Goal: Find specific page/section: Find specific page/section

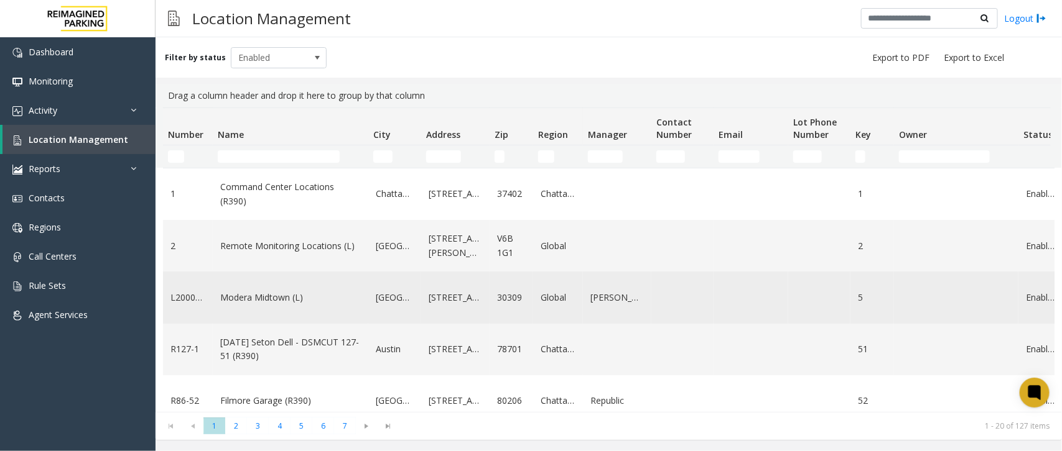
click at [279, 299] on link "Modera Midtown (L)" at bounding box center [290, 298] width 141 height 14
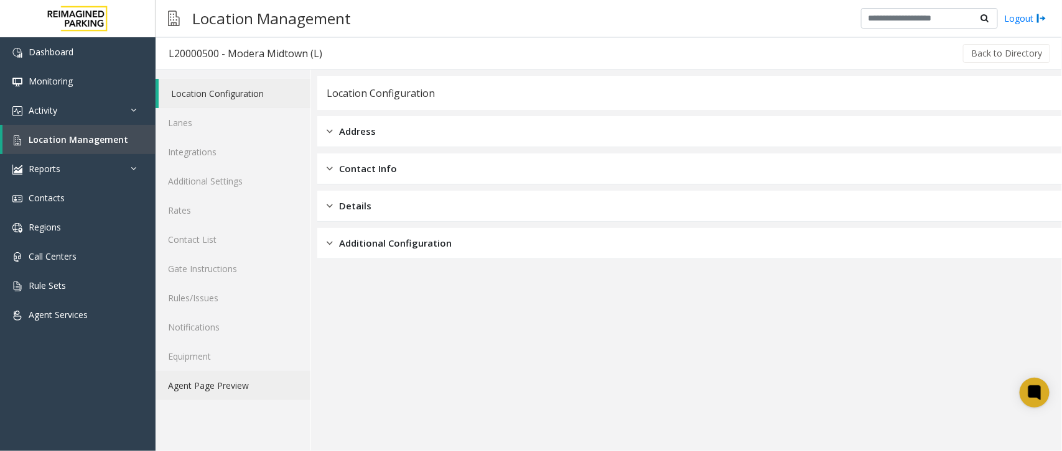
click at [235, 381] on link "Agent Page Preview" at bounding box center [232, 385] width 155 height 29
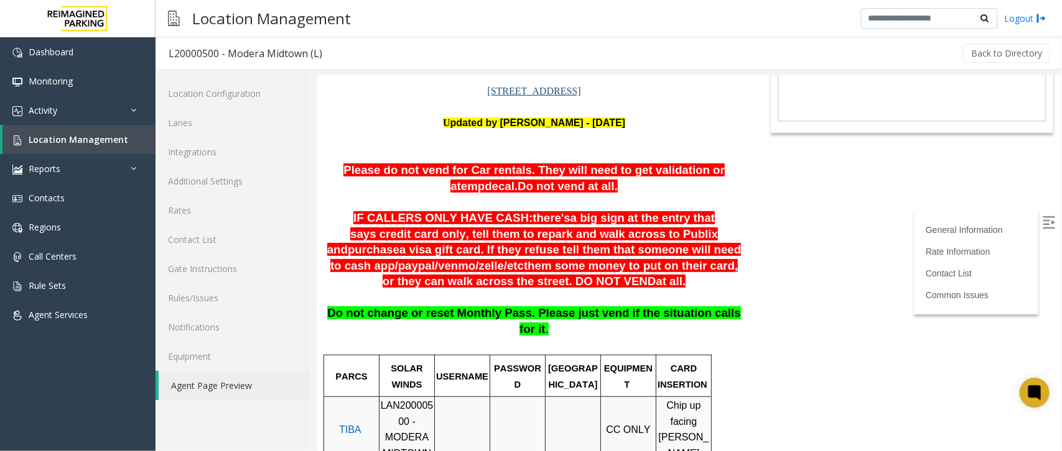
scroll to position [78, 0]
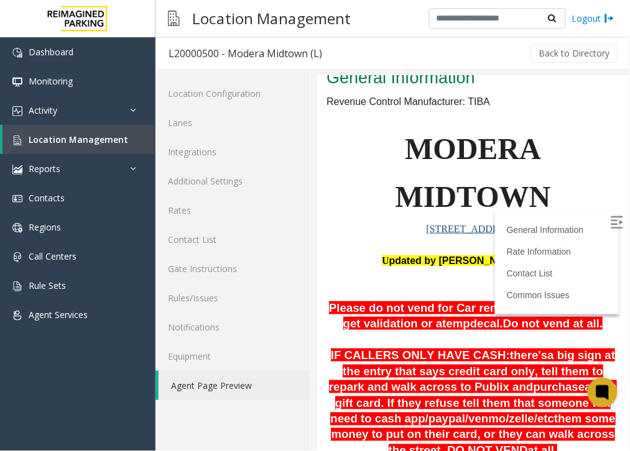
click at [579, 145] on p "MODERA MIDTOWN" at bounding box center [472, 173] width 293 height 96
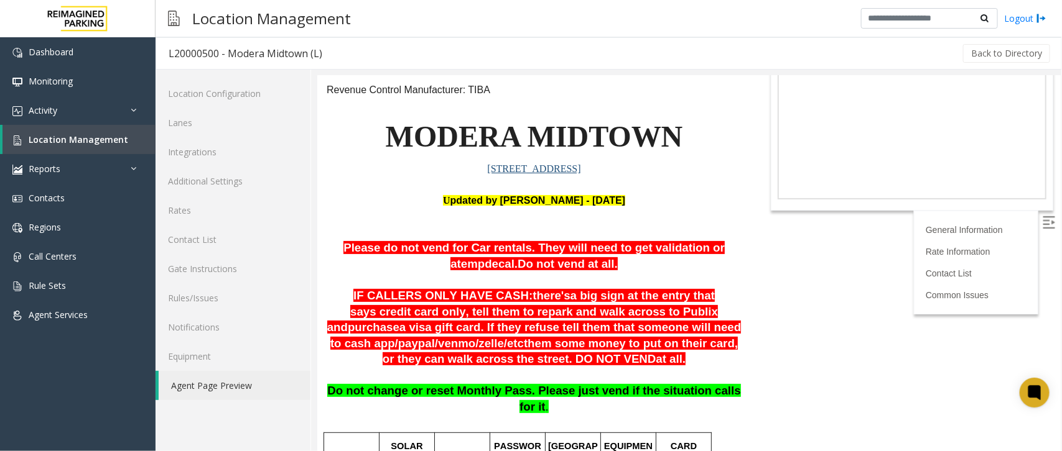
click at [895, 373] on html "L20000500 - Modera Midtown (L) General Information Revenue Control Manufacturer…" at bounding box center [688, 186] width 743 height 376
drag, startPoint x: 904, startPoint y: 358, endPoint x: 999, endPoint y: 284, distance: 120.1
click at [924, 346] on body "L20000500 - Modera Midtown (L) General Information Revenue Control Manufacturer…" at bounding box center [688, 186] width 743 height 376
click at [1042, 222] on img at bounding box center [1048, 222] width 12 height 12
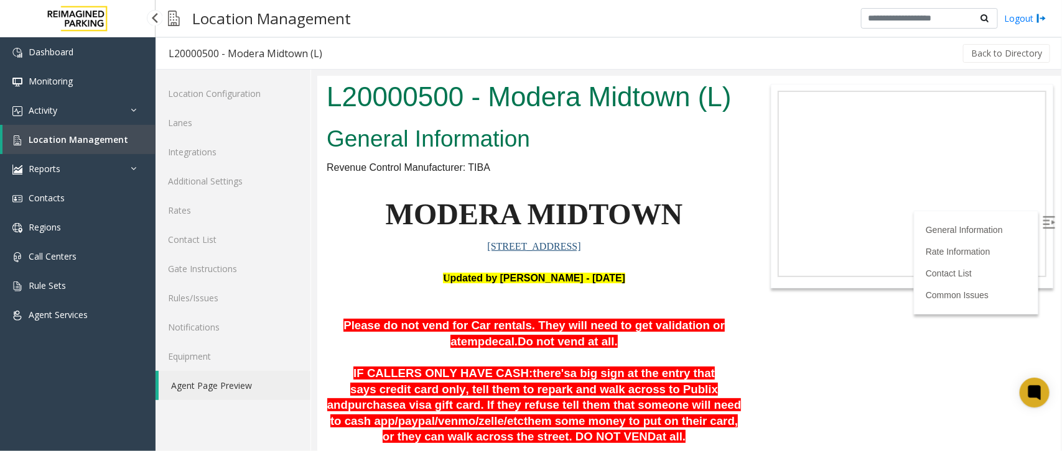
scroll to position [78, 0]
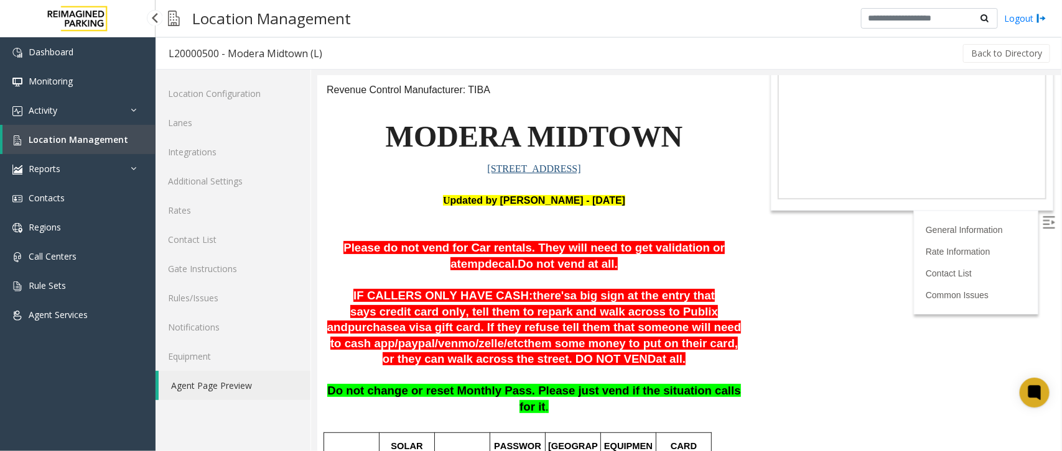
drag, startPoint x: 0, startPoint y: 0, endPoint x: 134, endPoint y: 142, distance: 195.3
click at [134, 142] on link "Location Management" at bounding box center [78, 139] width 153 height 29
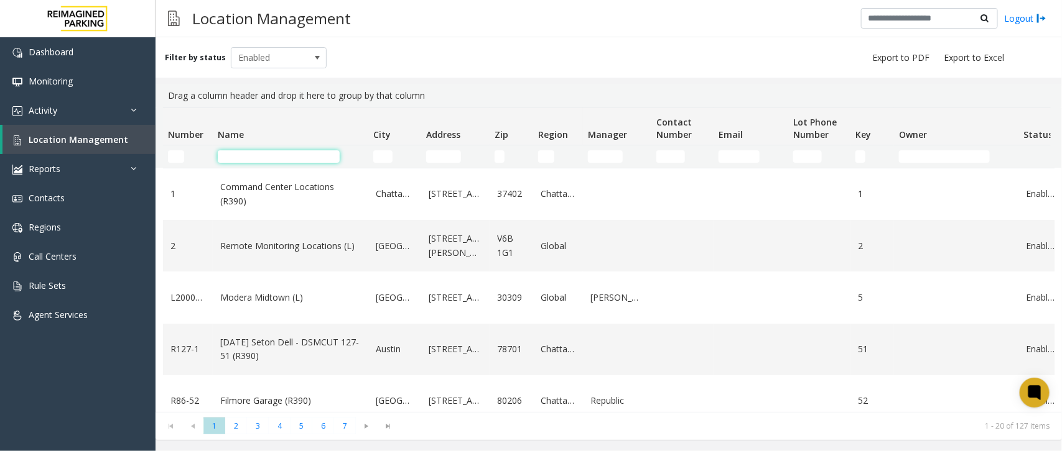
click at [246, 153] on input "Name Filter" at bounding box center [279, 156] width 122 height 12
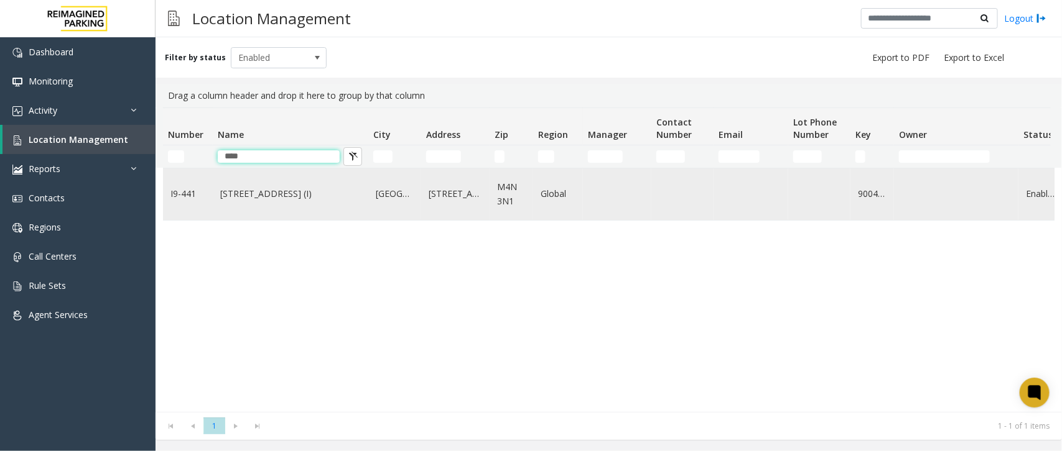
type input "****"
click at [267, 193] on link "3080 Yonge Street (I)" at bounding box center [290, 194] width 141 height 14
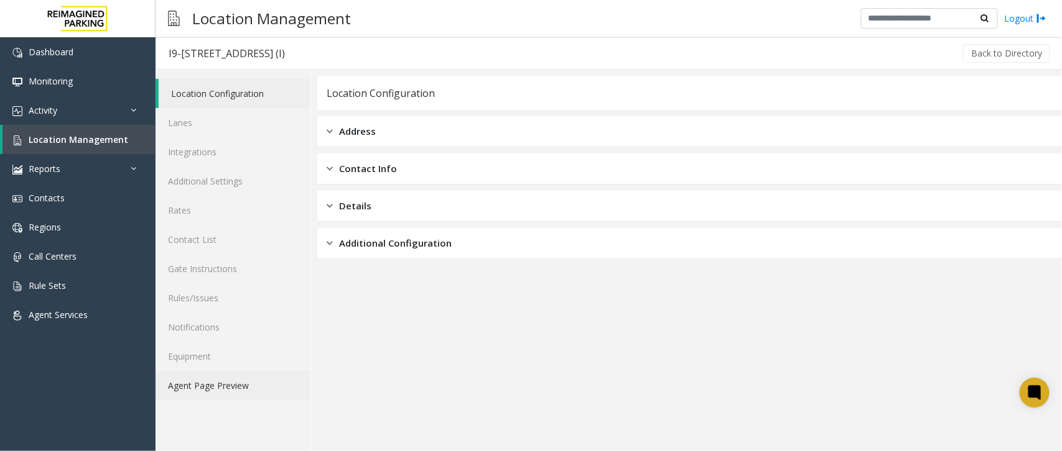
click at [243, 387] on link "Agent Page Preview" at bounding box center [232, 385] width 155 height 29
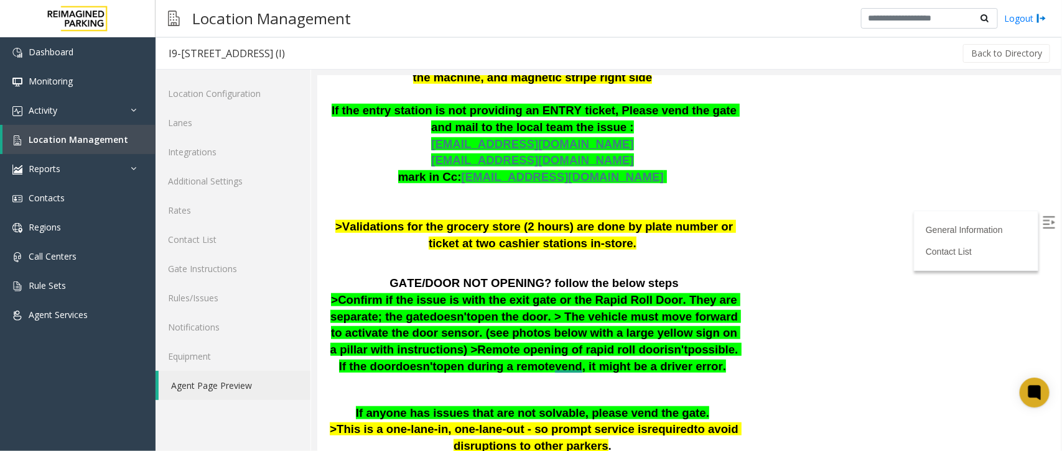
scroll to position [437, 0]
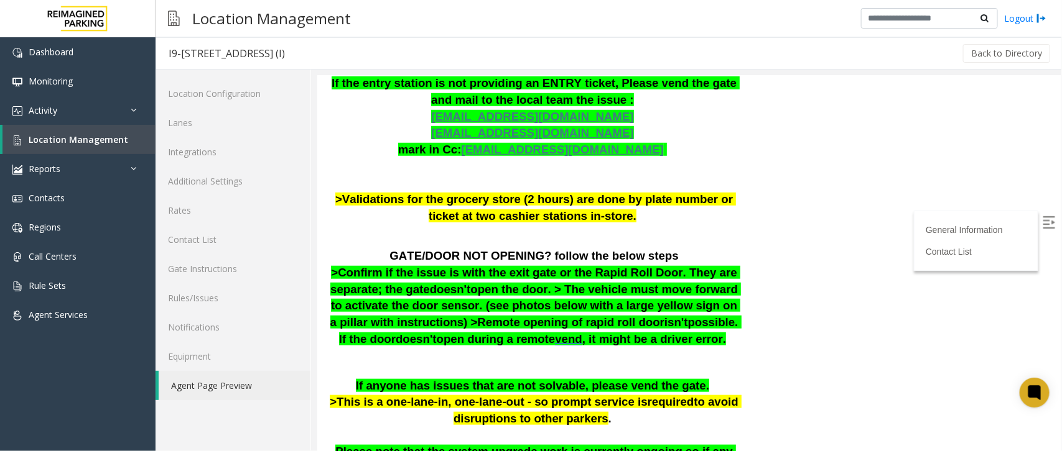
drag, startPoint x: 736, startPoint y: 254, endPoint x: 336, endPoint y: 266, distance: 400.1
click at [336, 266] on div "General Information Revenue Control Manufacturer: ZEAG Updated by Pranav Babbar…" at bounding box center [533, 153] width 433 height 939
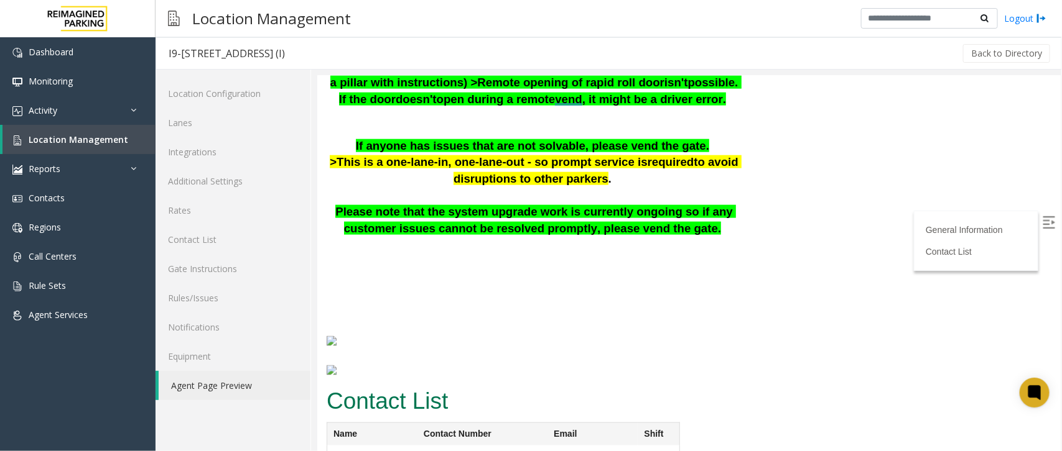
scroll to position [748, 0]
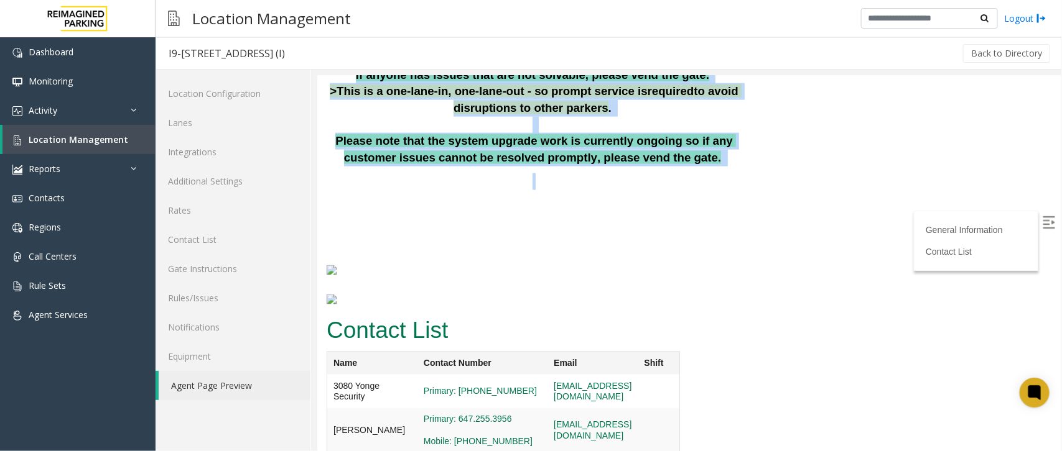
drag, startPoint x: 321, startPoint y: 249, endPoint x: 710, endPoint y: 164, distance: 398.0
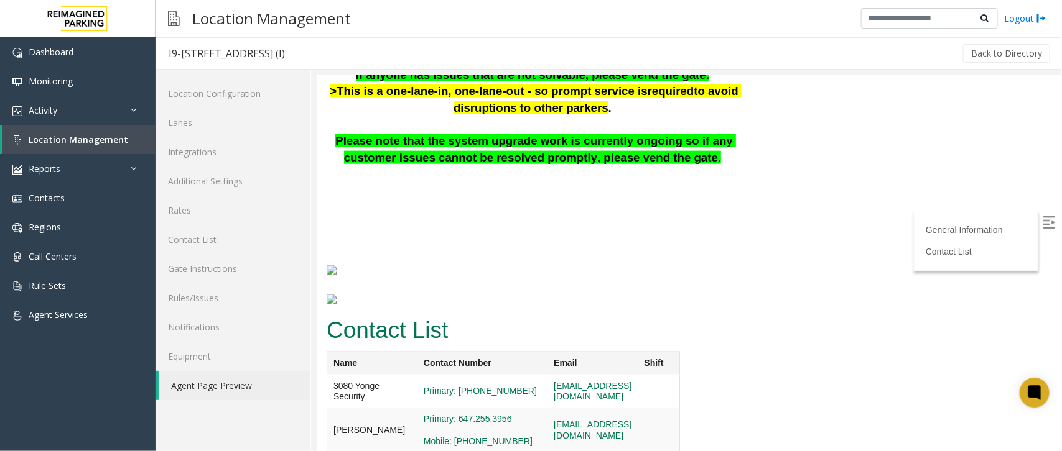
click at [152, 145] on link "Location Management" at bounding box center [78, 139] width 153 height 29
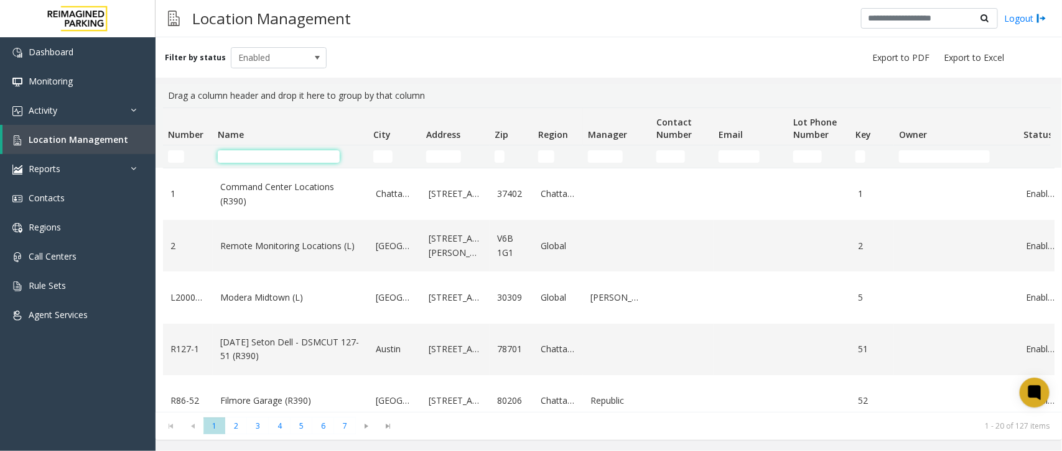
click at [251, 153] on input "Name Filter" at bounding box center [279, 156] width 122 height 12
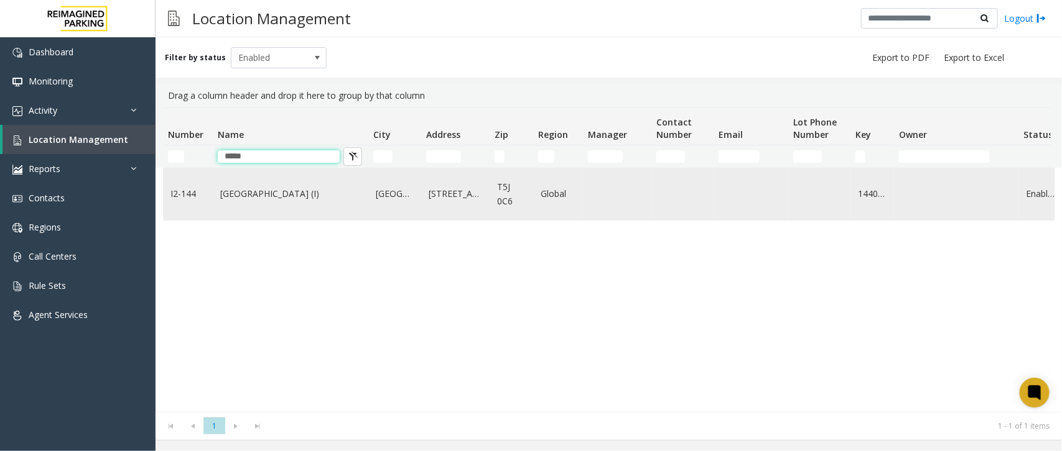
type input "*****"
click at [268, 202] on td "[GEOGRAPHIC_DATA] (I)" at bounding box center [290, 195] width 155 height 52
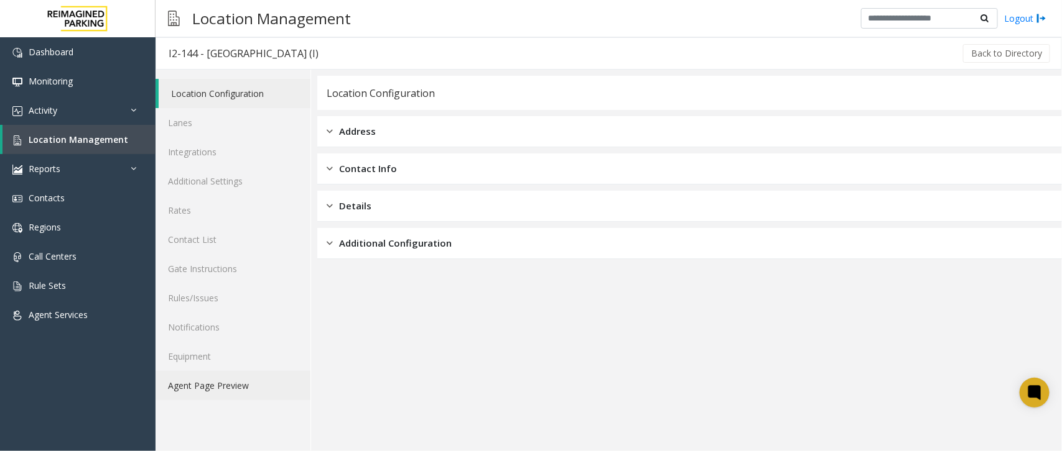
click at [210, 393] on link "Agent Page Preview" at bounding box center [232, 385] width 155 height 29
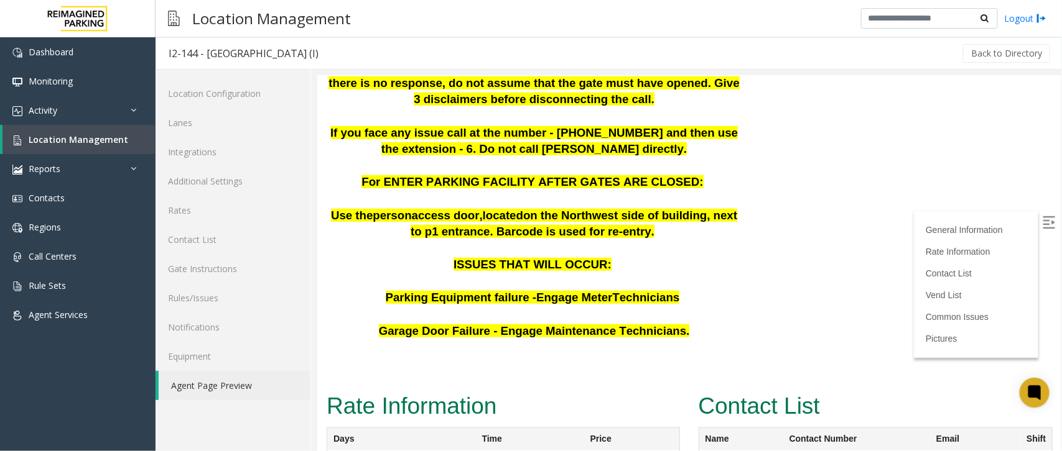
scroll to position [466, 0]
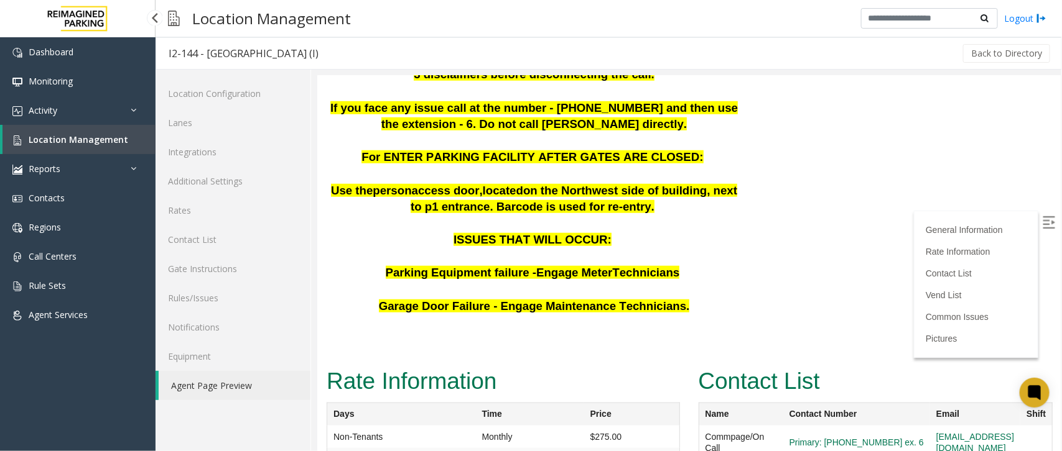
click at [125, 143] on link "Location Management" at bounding box center [78, 139] width 153 height 29
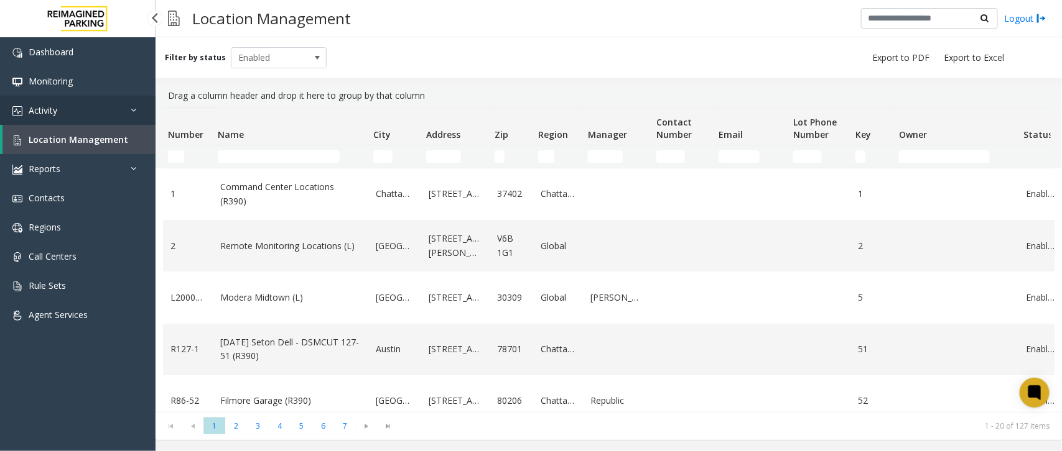
click at [88, 111] on link "Activity" at bounding box center [77, 110] width 155 height 29
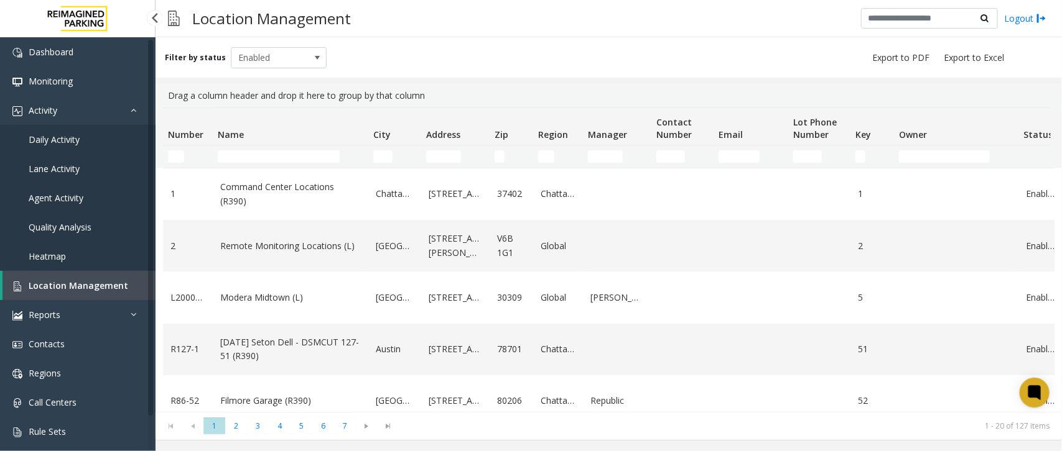
click at [81, 141] on link "Daily Activity" at bounding box center [77, 139] width 155 height 29
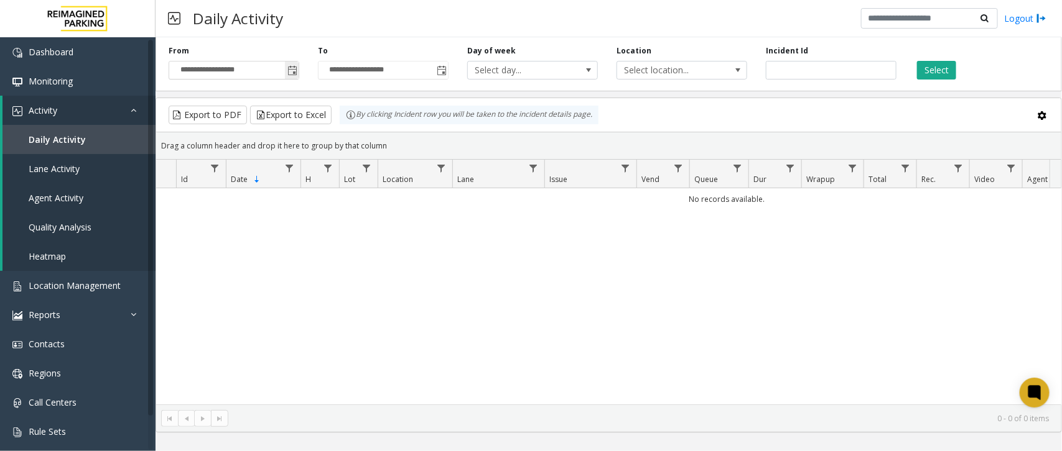
click at [290, 75] on span "Toggle popup" at bounding box center [292, 71] width 10 height 10
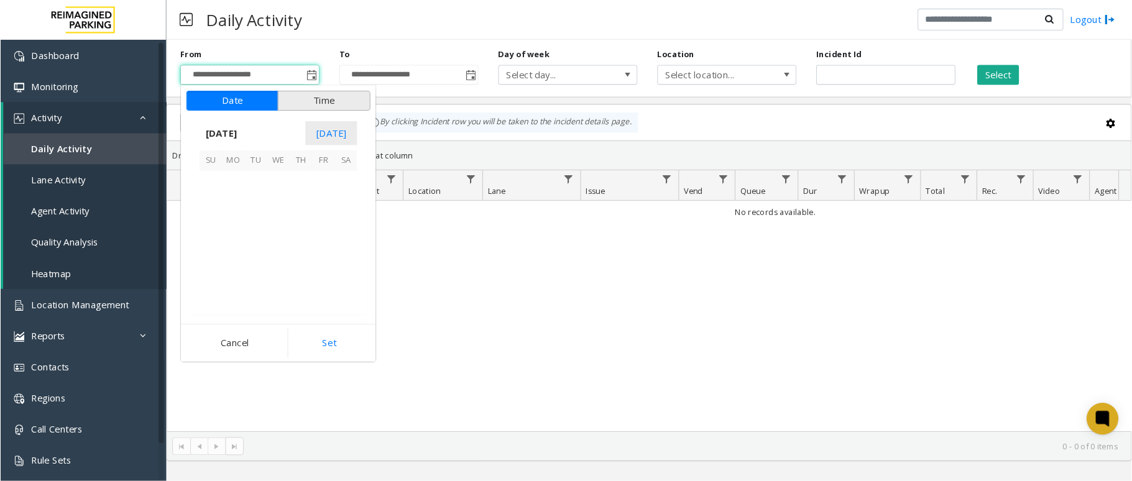
scroll to position [223099, 0]
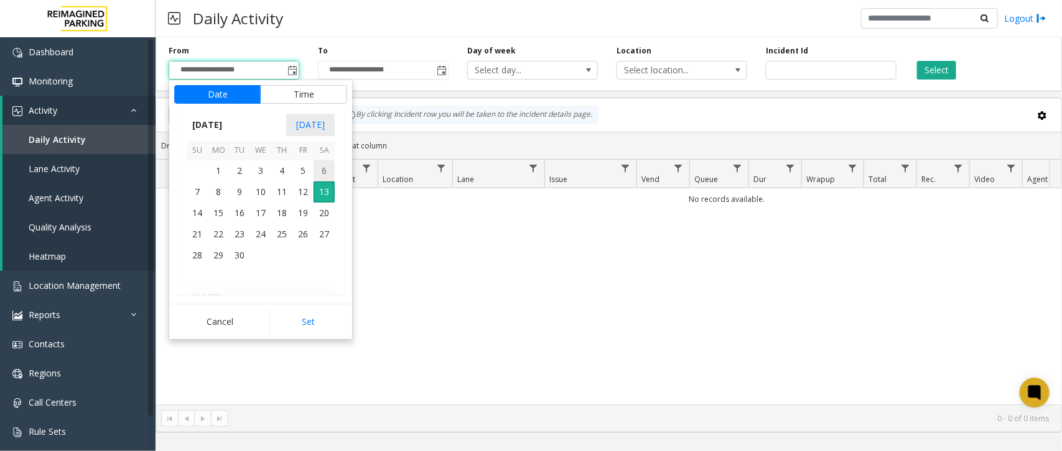
click at [328, 170] on span "6" at bounding box center [323, 170] width 21 height 21
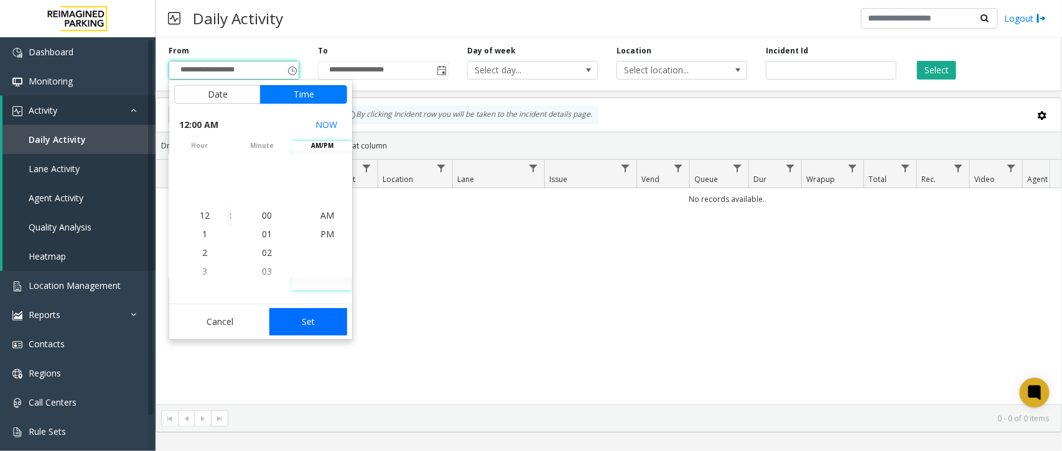
click at [305, 326] on button "Set" at bounding box center [308, 321] width 78 height 27
type input "**********"
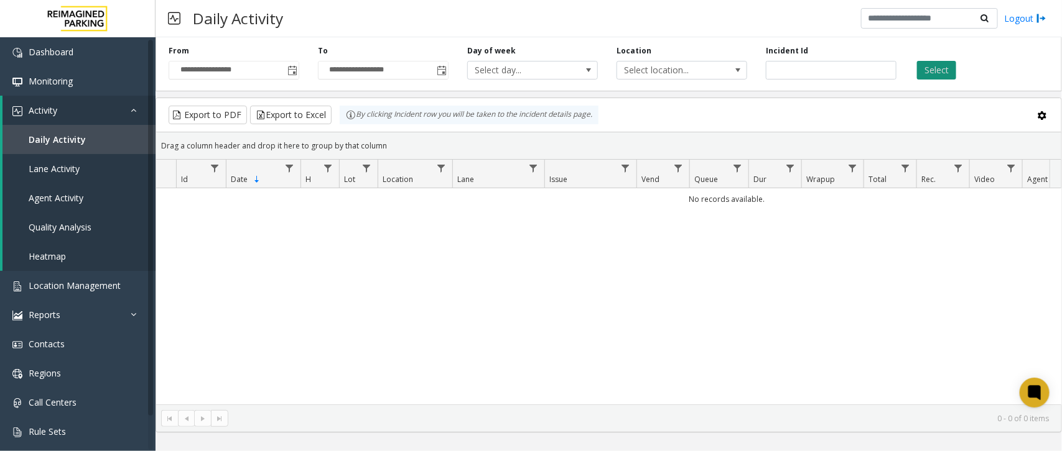
click at [933, 76] on button "Select" at bounding box center [936, 70] width 39 height 19
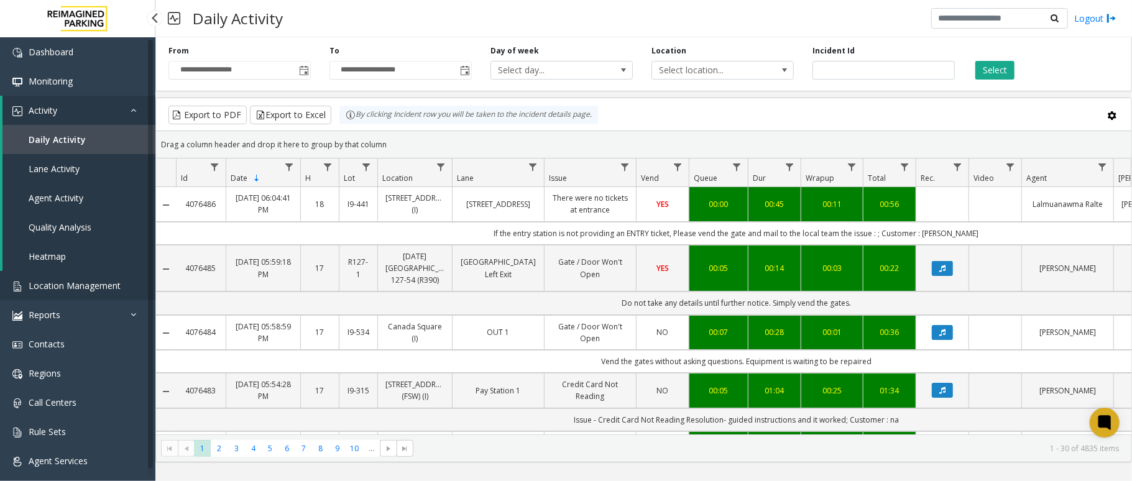
click at [100, 287] on span "Location Management" at bounding box center [75, 286] width 92 height 12
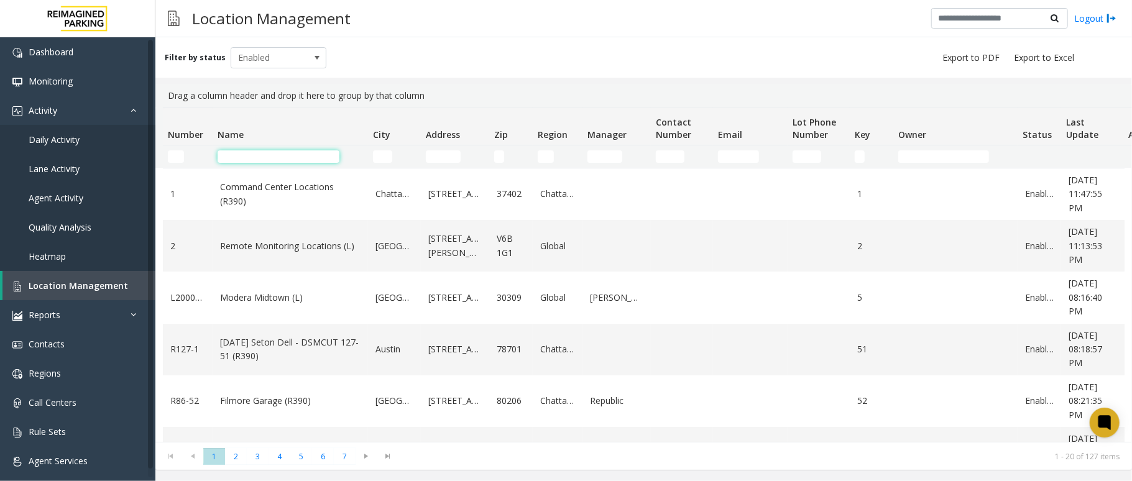
click at [257, 155] on input "Name Filter" at bounding box center [279, 156] width 122 height 12
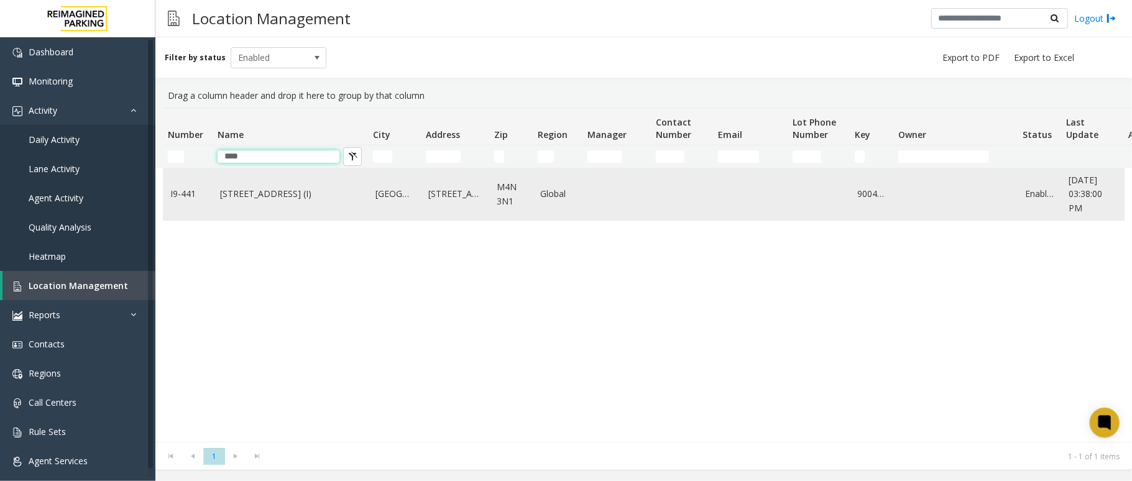
type input "****"
click at [284, 198] on link "3080 Yonge Street (I)" at bounding box center [290, 194] width 141 height 14
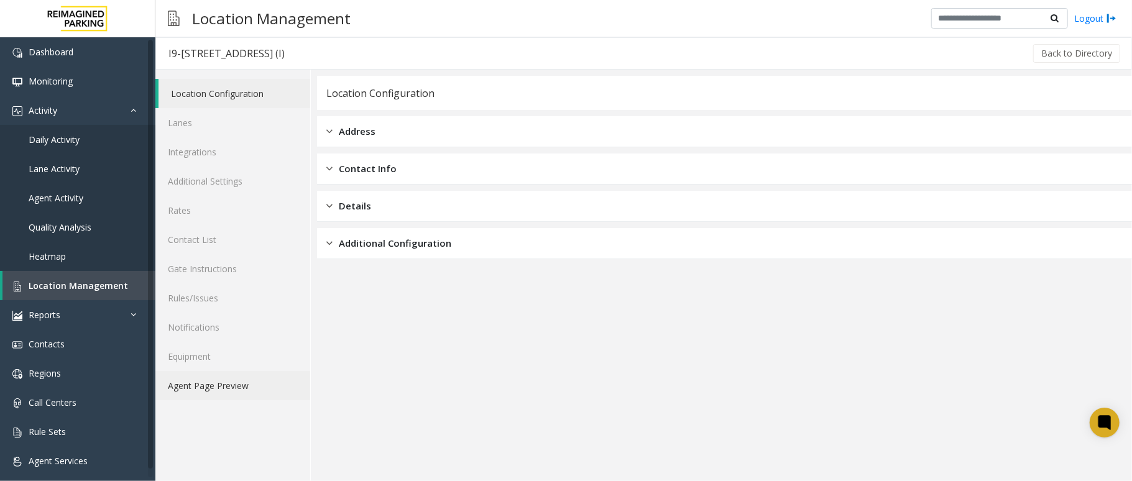
click at [265, 378] on link "Agent Page Preview" at bounding box center [232, 385] width 155 height 29
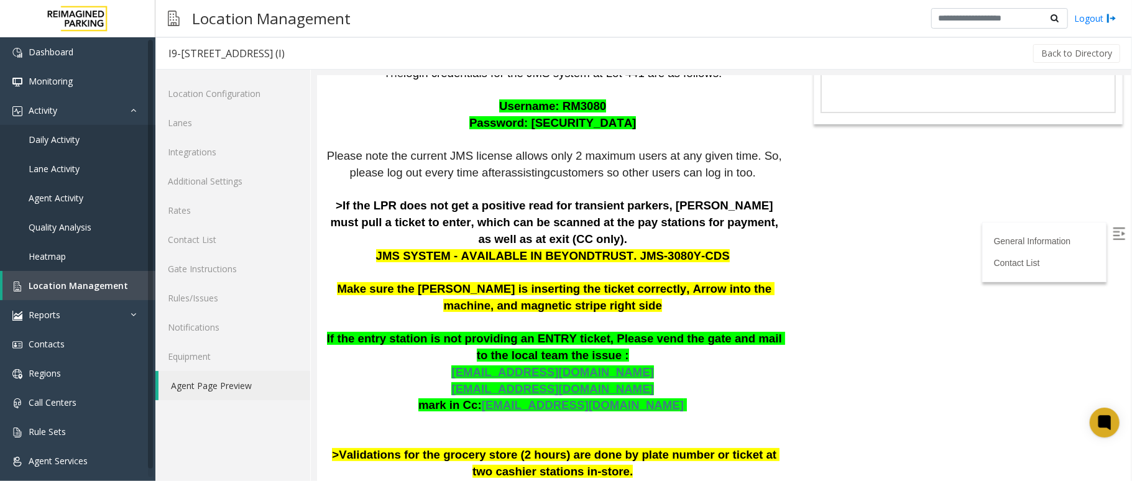
scroll to position [165, 0]
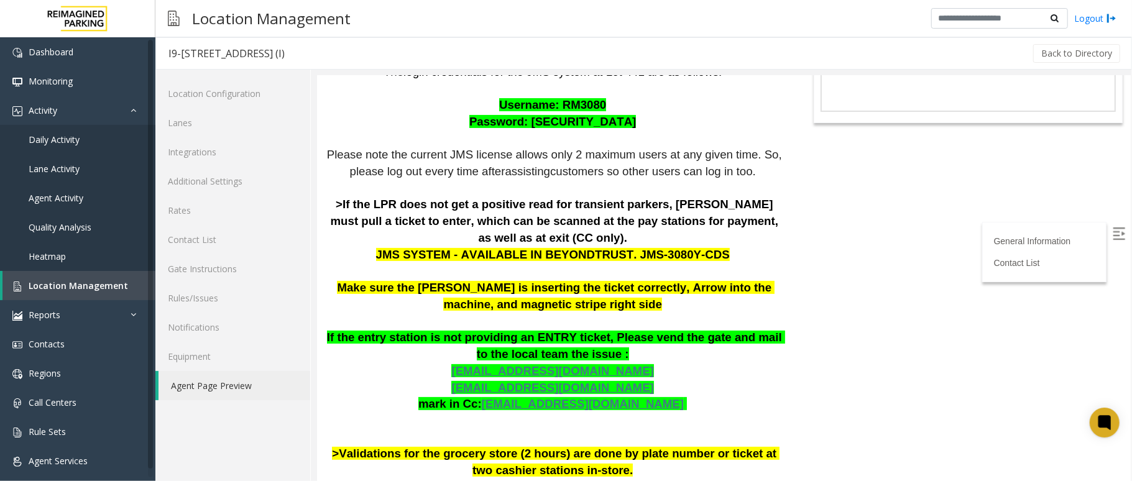
click at [455, 352] on p "The login credentials for the JMS system at Lot 441 are as follows: Username: R…" at bounding box center [554, 270] width 456 height 415
click at [421, 367] on p "The login credentials for the JMS system at Lot 441 are as follows: Username: R…" at bounding box center [554, 270] width 456 height 415
click at [425, 382] on p "The login credentials for the JMS system at Lot 441 are as follows: Username: R…" at bounding box center [554, 270] width 456 height 415
click at [442, 394] on p "The login credentials for the JMS system at Lot 441 are as follows: Username: R…" at bounding box center [554, 270] width 456 height 415
click at [92, 290] on span "Location Management" at bounding box center [79, 286] width 100 height 12
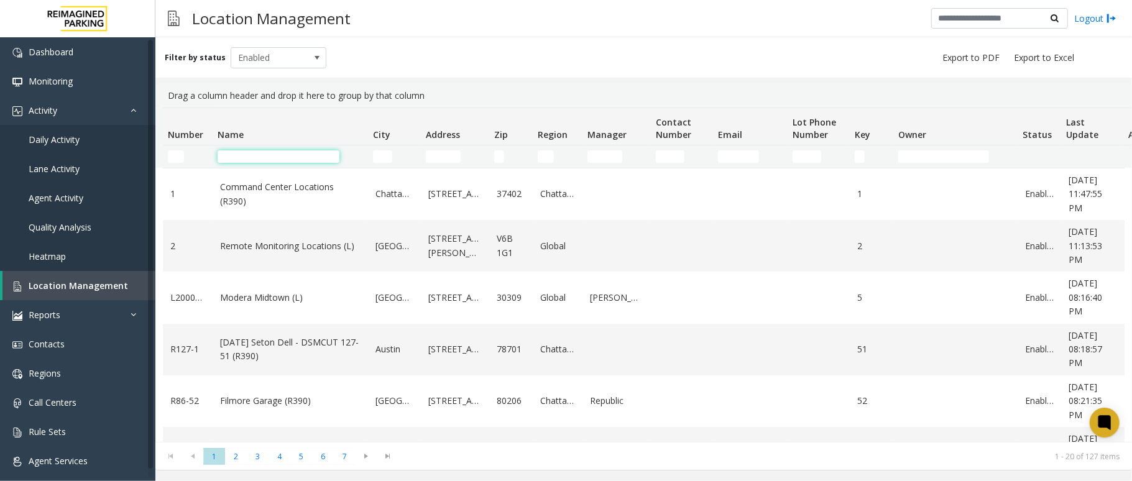
click at [299, 159] on input "Name Filter" at bounding box center [279, 156] width 122 height 12
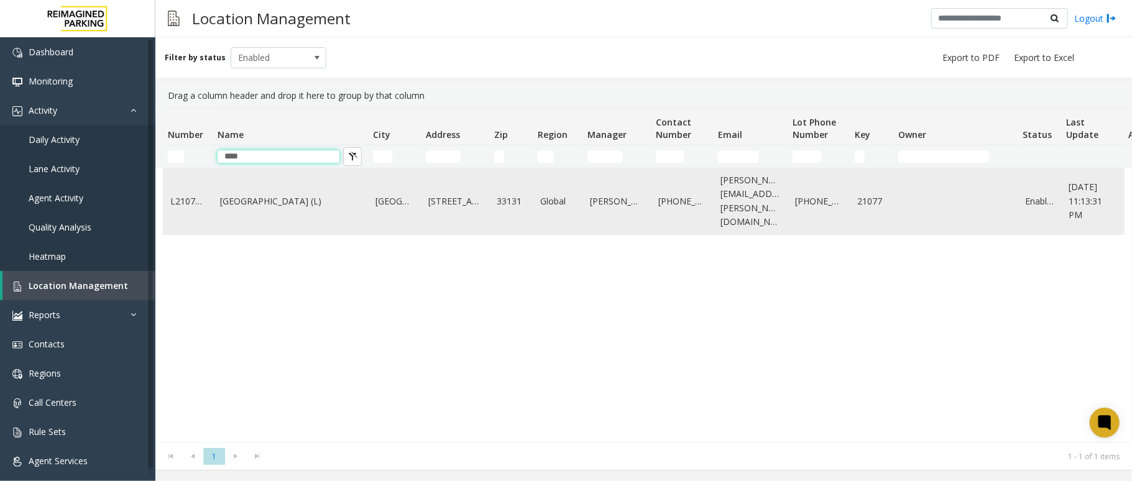
type input "****"
click at [279, 195] on link "One Biscayne Tower (L)" at bounding box center [290, 202] width 141 height 14
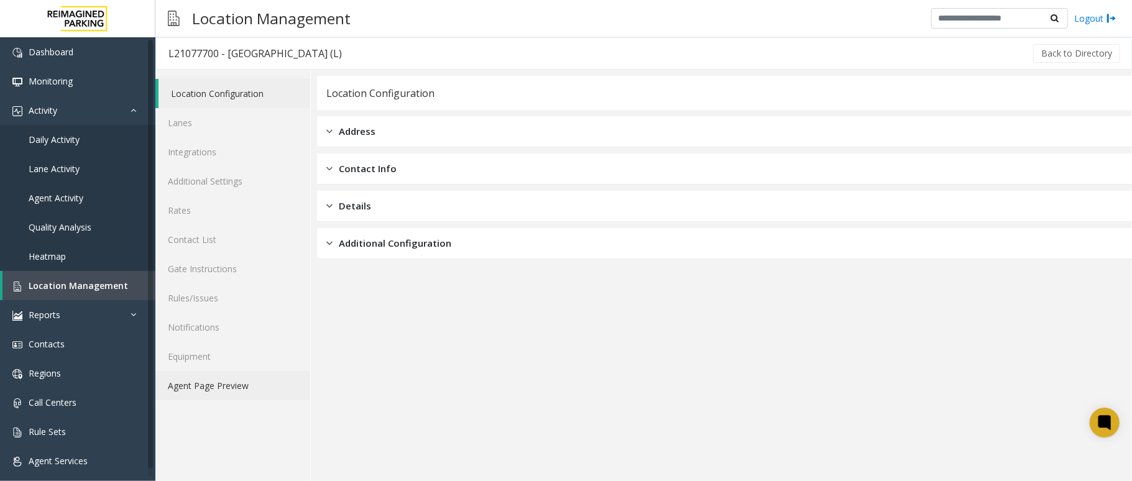
click at [269, 382] on link "Agent Page Preview" at bounding box center [232, 385] width 155 height 29
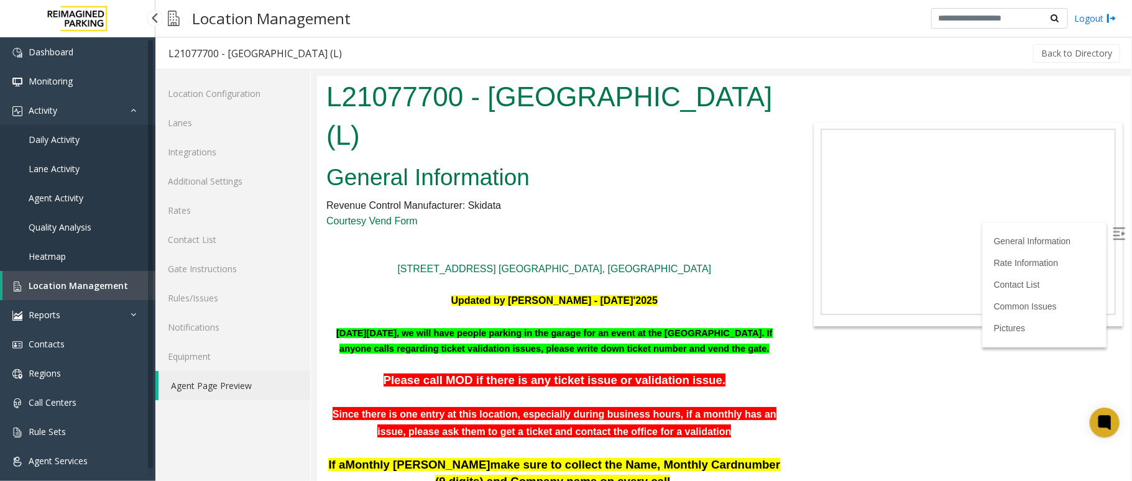
click at [134, 275] on link "Location Management" at bounding box center [78, 285] width 153 height 29
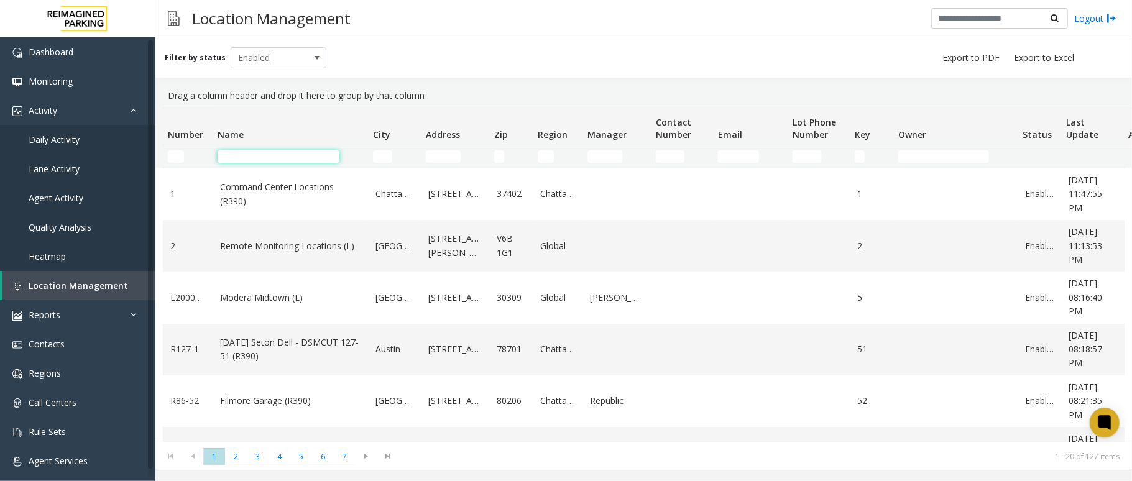
click at [331, 152] on input "Name Filter" at bounding box center [279, 156] width 122 height 12
drag, startPoint x: 0, startPoint y: 0, endPoint x: 297, endPoint y: 159, distance: 336.7
click at [297, 159] on input "Name Filter" at bounding box center [279, 156] width 122 height 12
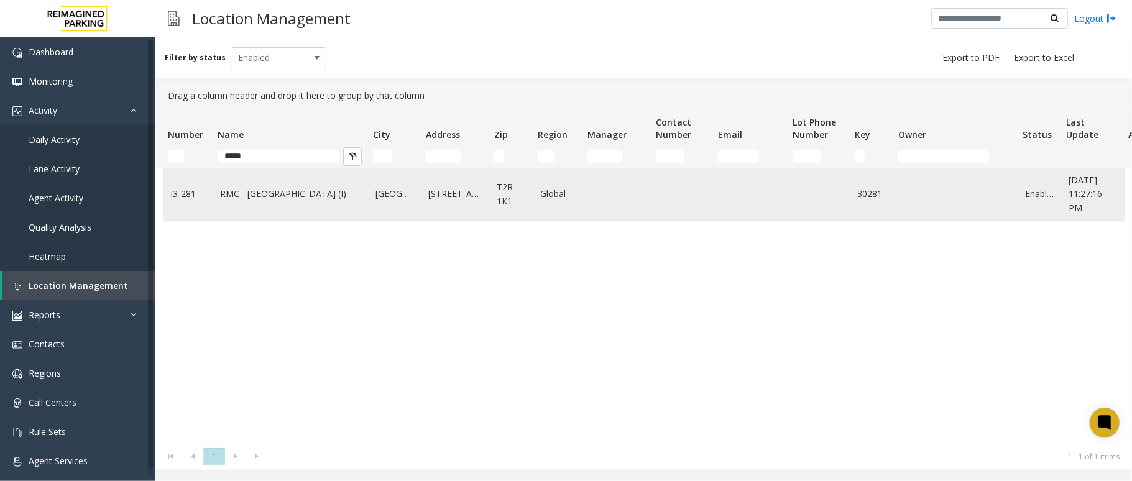
type input "*****"
click at [290, 189] on link "RMC - [GEOGRAPHIC_DATA] (I)" at bounding box center [290, 194] width 141 height 14
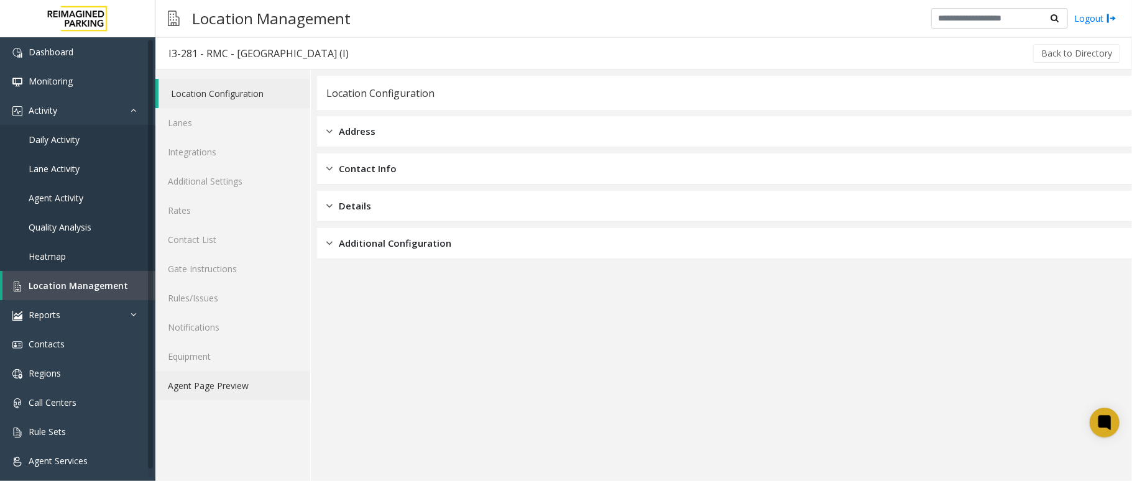
click at [229, 392] on link "Agent Page Preview" at bounding box center [232, 385] width 155 height 29
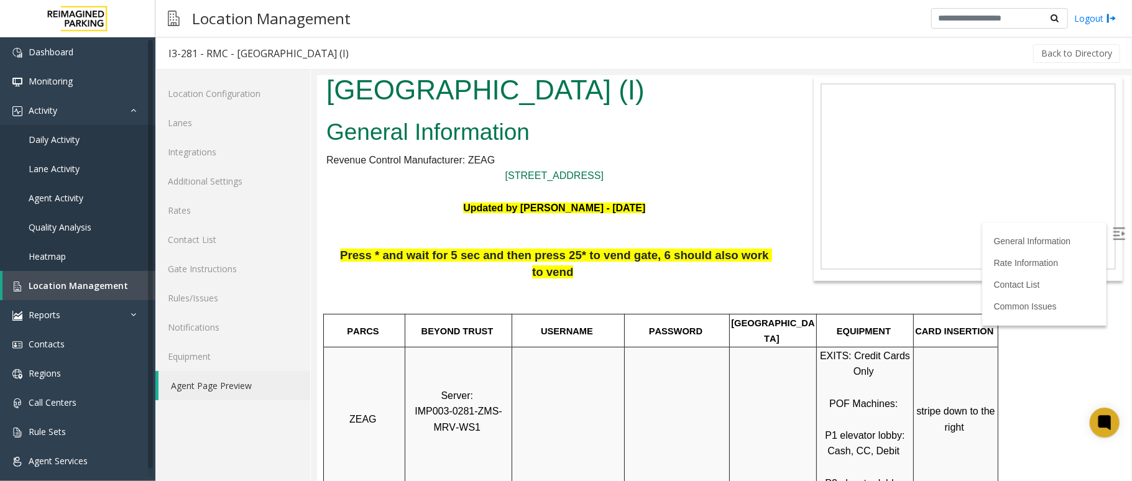
scroll to position [83, 0]
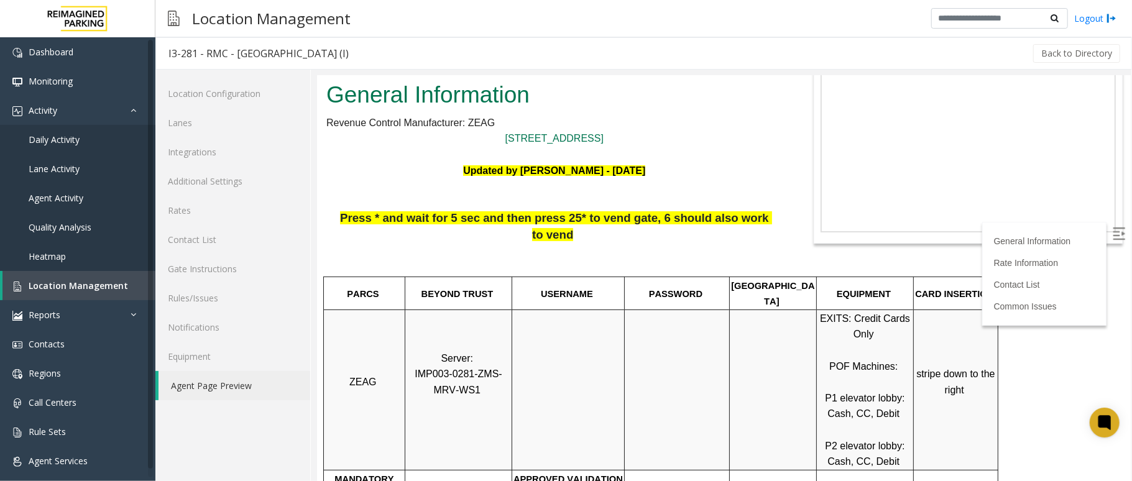
click at [1035, 374] on body "I3-281 - RMC - [GEOGRAPHIC_DATA] (I) General Information Revenue Control Manufa…" at bounding box center [724, 195] width 814 height 405
click at [1113, 234] on img at bounding box center [1119, 233] width 12 height 12
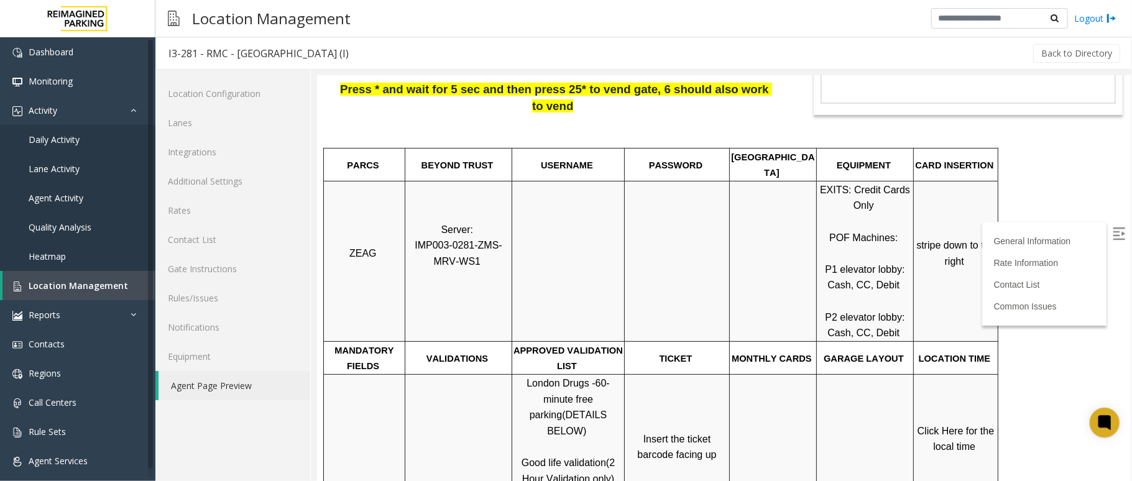
scroll to position [249, 0]
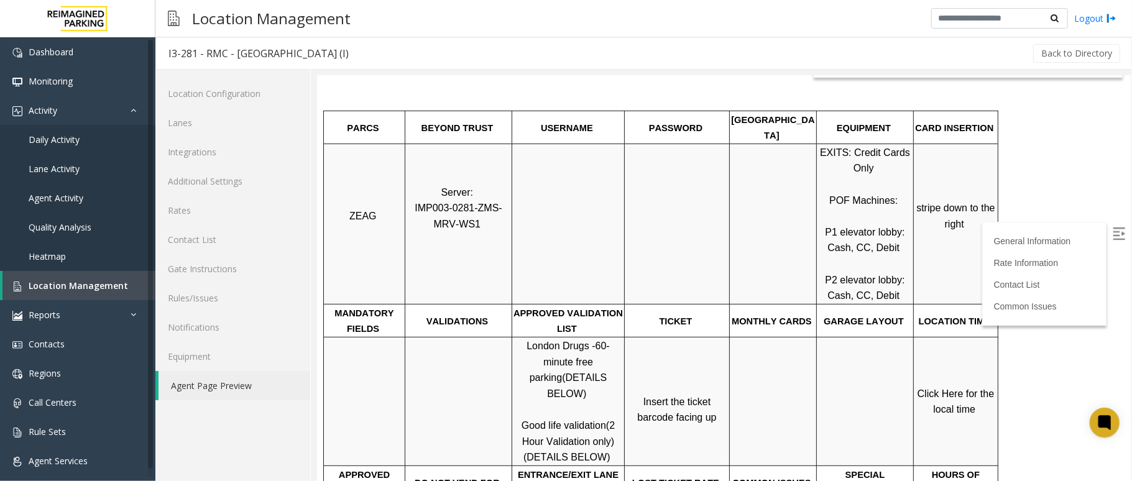
click at [851, 337] on td at bounding box center [865, 401] width 97 height 129
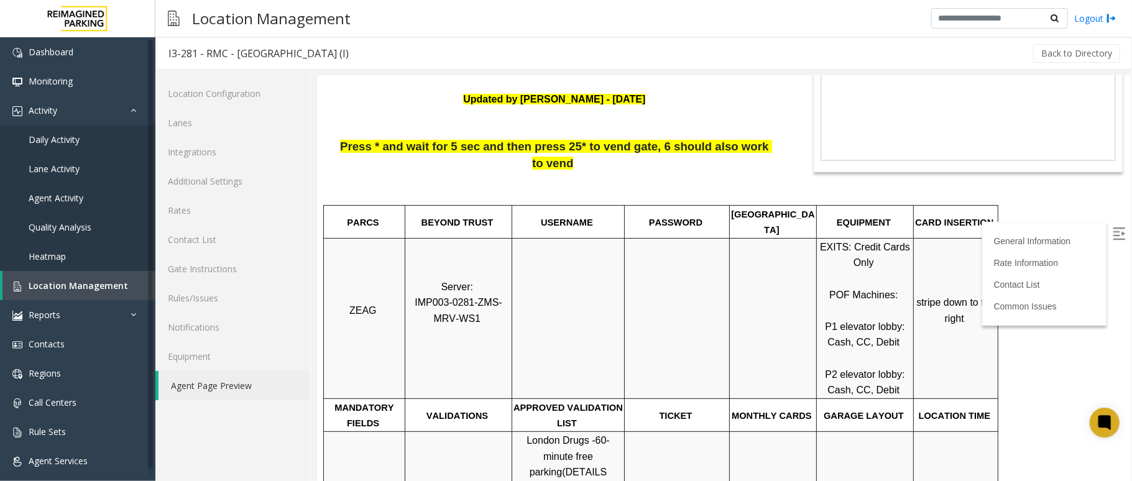
scroll to position [165, 0]
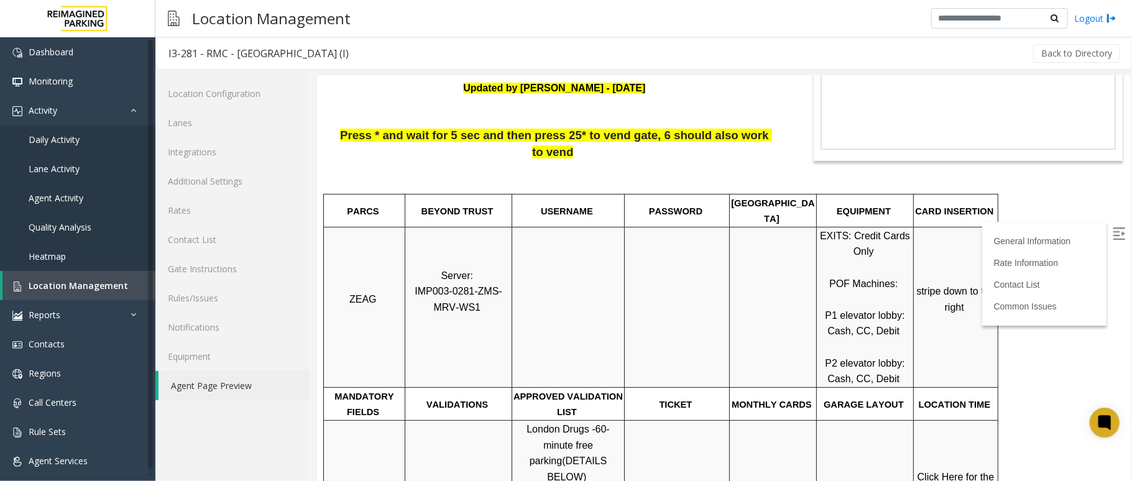
click at [1020, 256] on body "I3-281 - RMC - Mount Royal Village (I) General Information Revenue Control Manu…" at bounding box center [724, 112] width 814 height 405
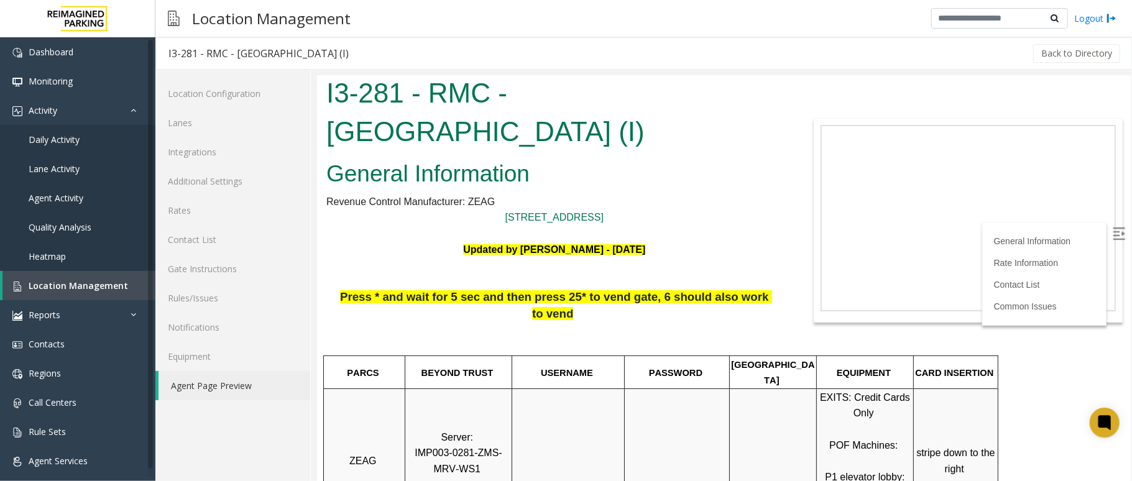
scroll to position [0, 0]
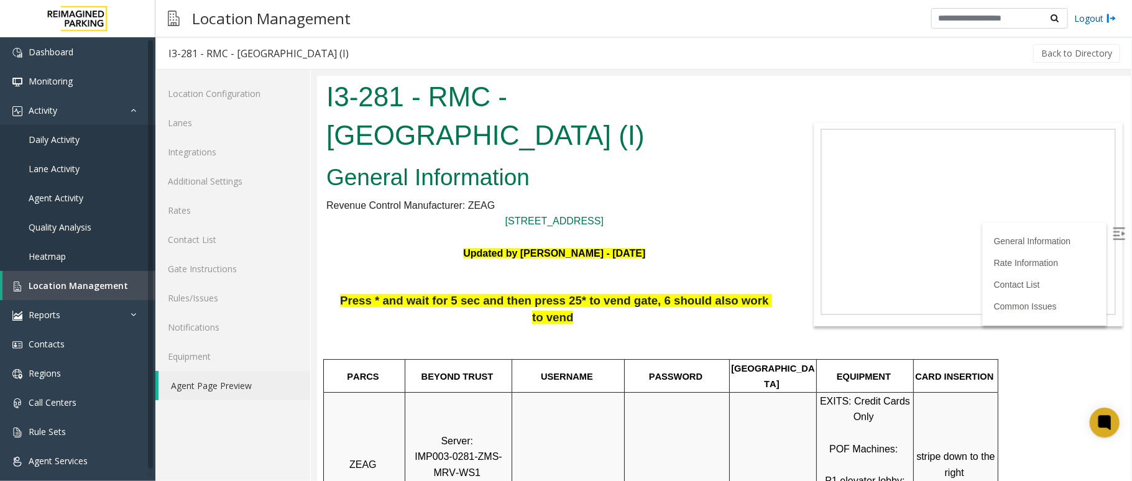
click at [1090, 18] on link "Logout" at bounding box center [1096, 18] width 42 height 13
